Goal: Transaction & Acquisition: Purchase product/service

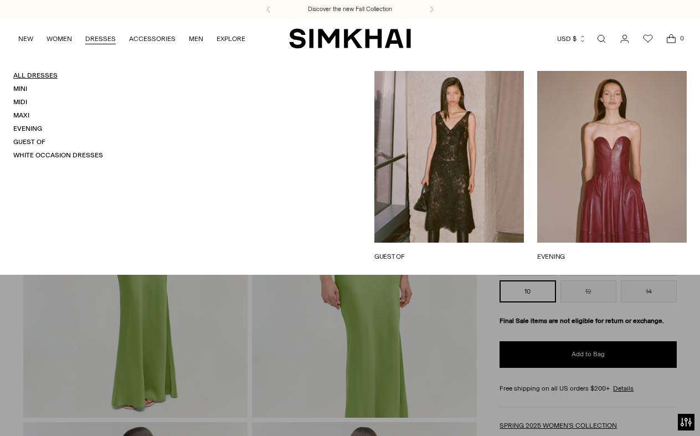
click at [25, 74] on link "All Dresses" at bounding box center [35, 75] width 44 height 8
